Goal: Communication & Community: Answer question/provide support

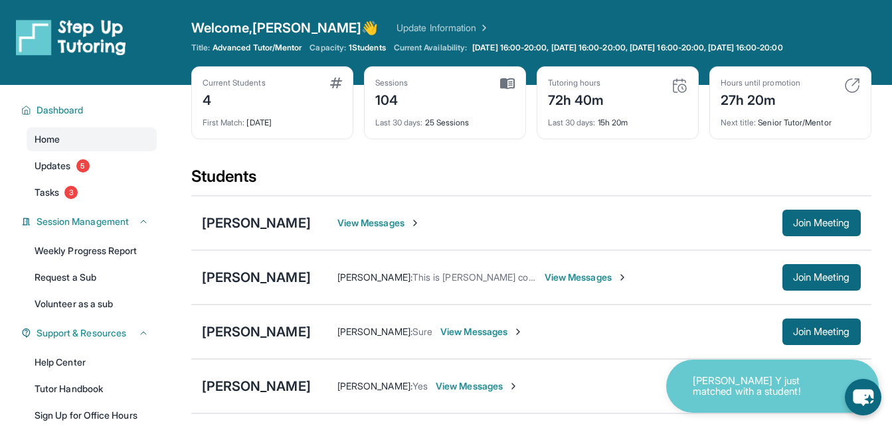
click at [595, 383] on div "Jacqlyn Medina : Yes View Messages" at bounding box center [547, 386] width 472 height 13
click at [660, 24] on div "Welcome, Paul 👋 Update Information" at bounding box center [531, 28] width 680 height 19
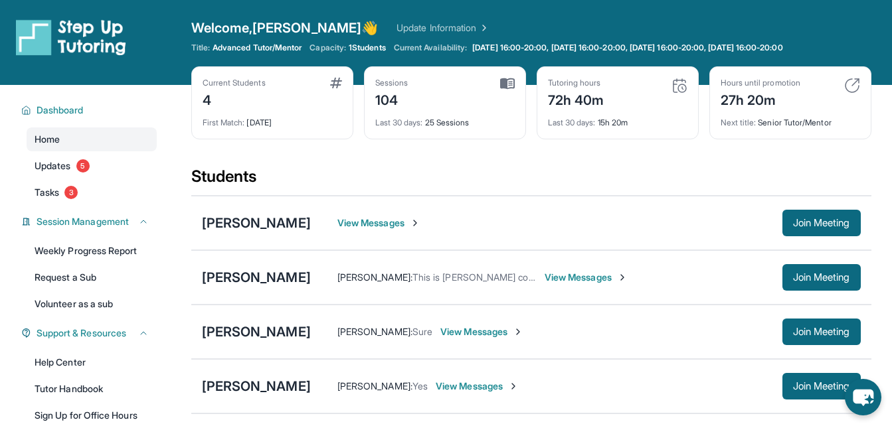
click at [664, 15] on div "Open sidebar Welcome, Paul 👋 Update Information Title: Advanced Tutor/Mentor Ca…" at bounding box center [446, 42] width 892 height 85
click at [602, 103] on div "72h 40m" at bounding box center [576, 98] width 56 height 21
